Goal: Task Accomplishment & Management: Manage account settings

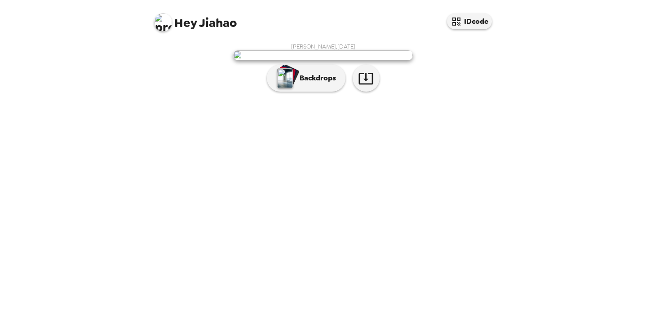
click at [171, 25] on img at bounding box center [163, 22] width 18 height 18
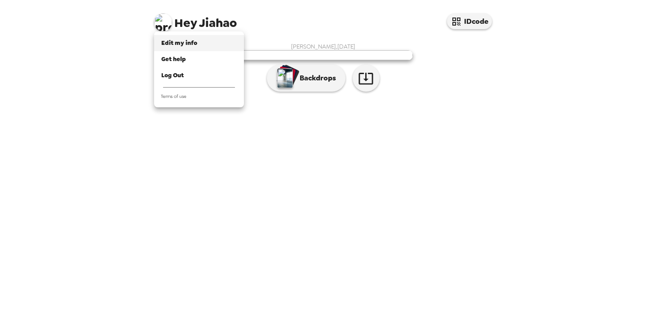
click at [182, 42] on span "Edit my info" at bounding box center [179, 43] width 36 height 8
